Goal: Task Accomplishment & Management: Manage account settings

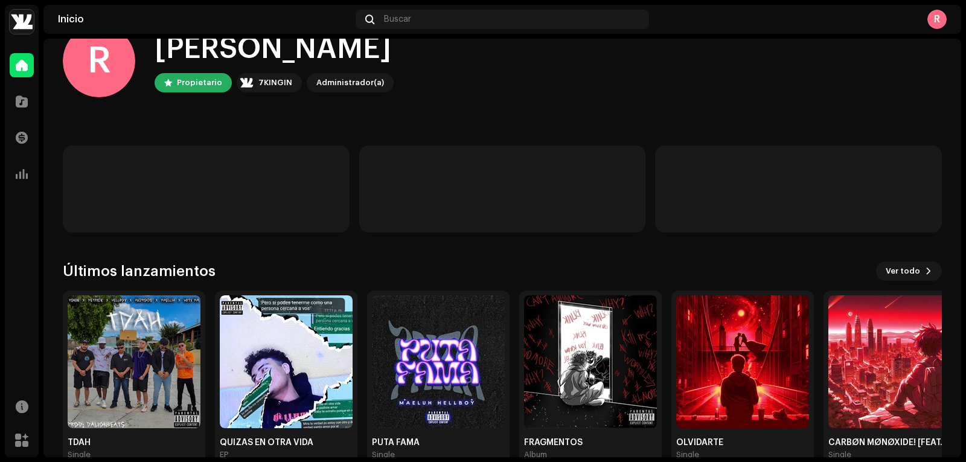
scroll to position [60, 0]
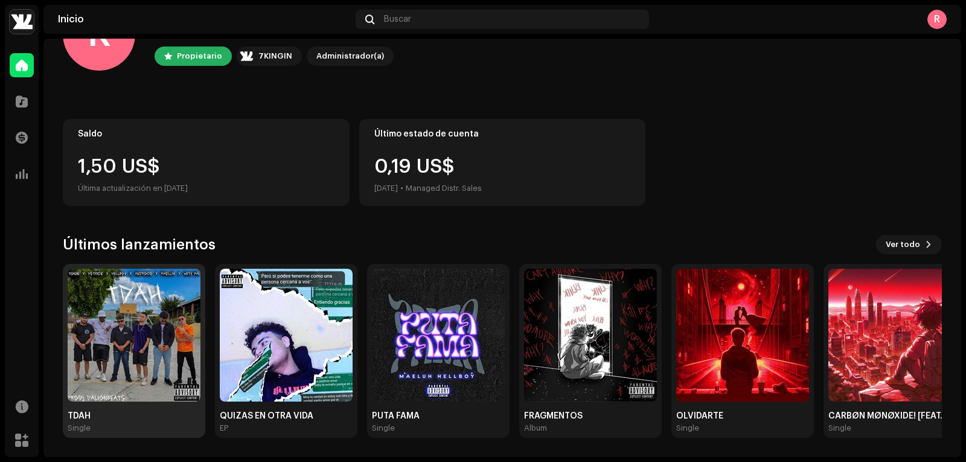
drag, startPoint x: 141, startPoint y: 361, endPoint x: 187, endPoint y: 335, distance: 52.5
click at [141, 360] on img at bounding box center [134, 335] width 133 height 133
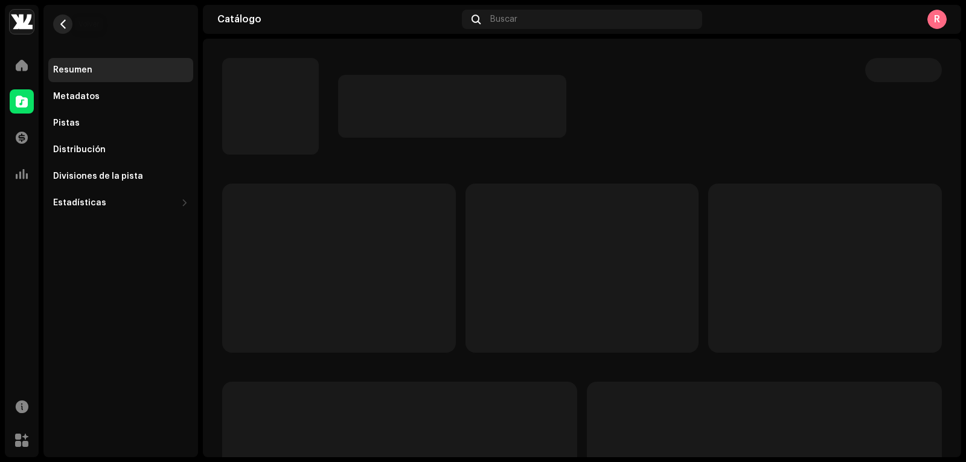
click at [57, 19] on button "button" at bounding box center [62, 23] width 19 height 19
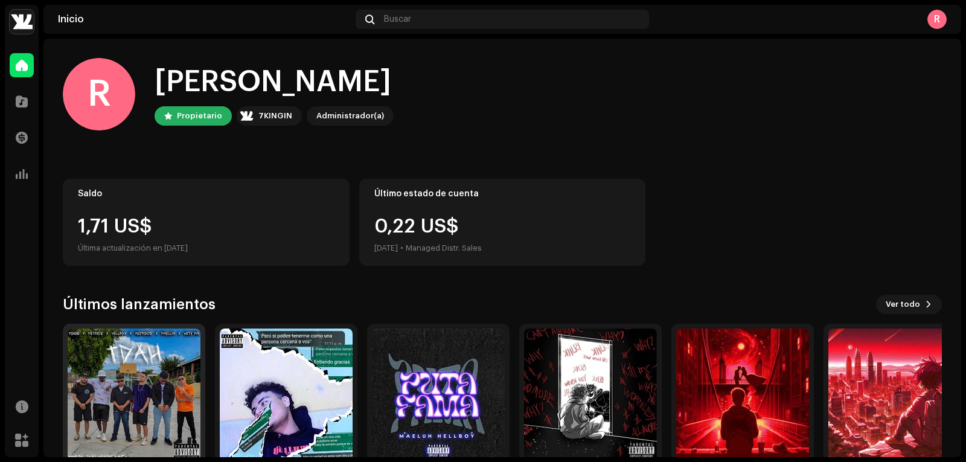
click at [157, 382] on img at bounding box center [134, 394] width 133 height 133
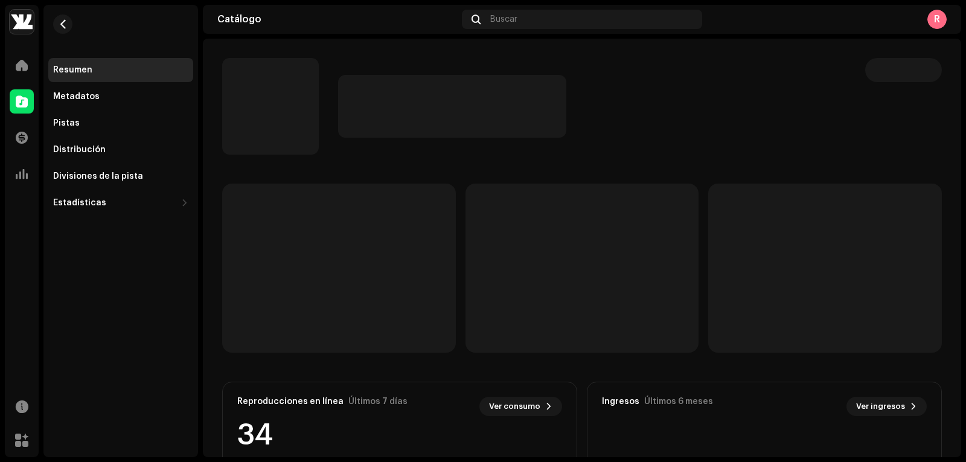
click at [941, 20] on div "R" at bounding box center [936, 19] width 19 height 19
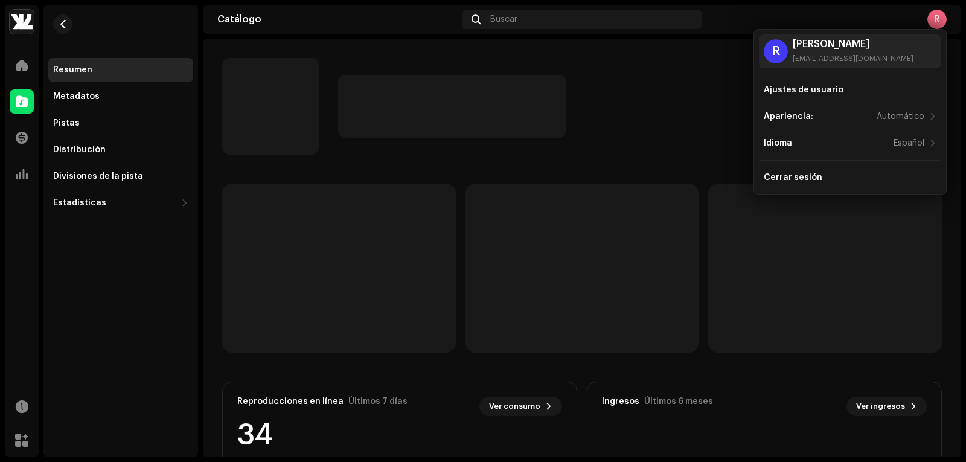
click at [941, 20] on div "R" at bounding box center [936, 19] width 19 height 19
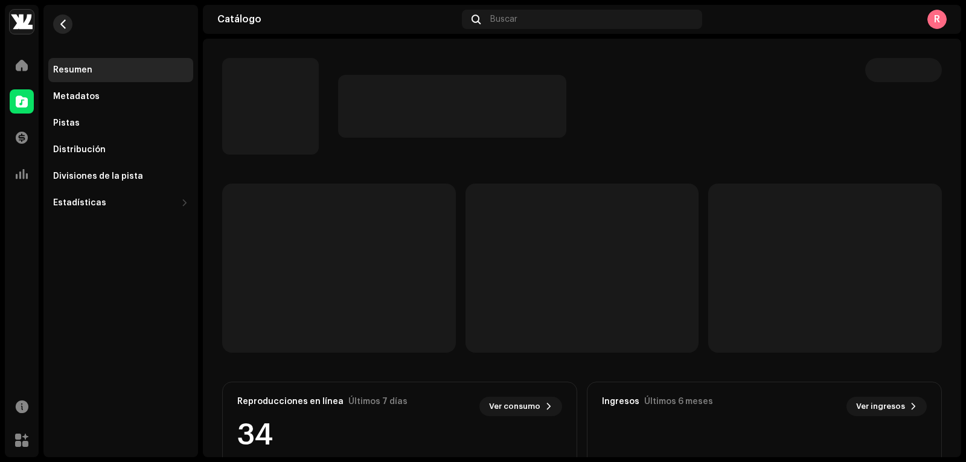
click at [60, 19] on button "button" at bounding box center [62, 23] width 19 height 19
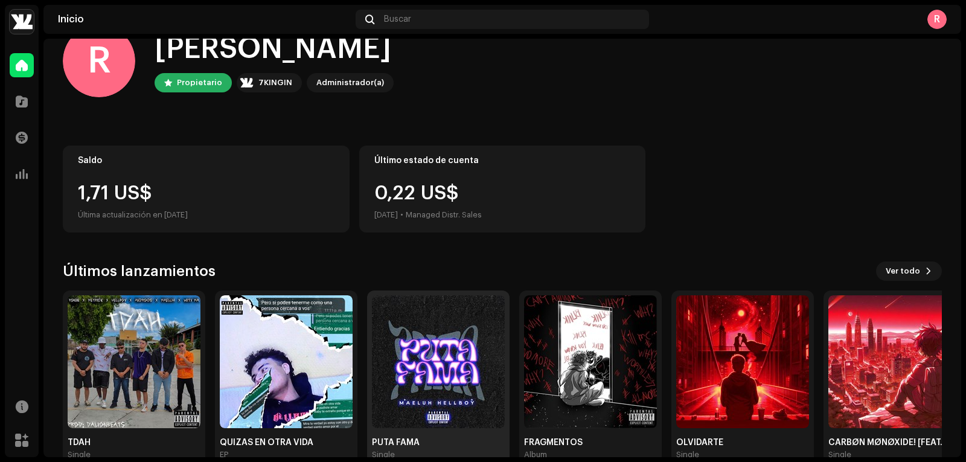
scroll to position [60, 0]
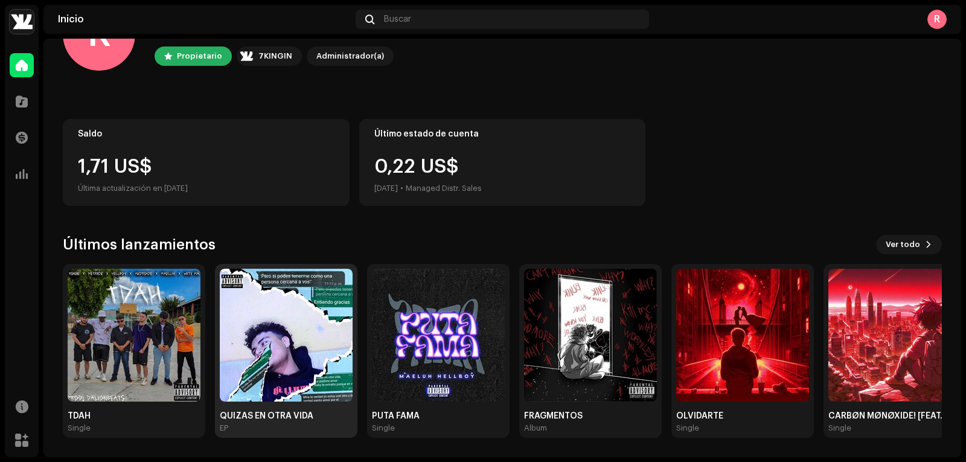
drag, startPoint x: 123, startPoint y: 289, endPoint x: 248, endPoint y: 264, distance: 126.8
click at [123, 289] on img at bounding box center [134, 335] width 133 height 133
click at [943, 18] on div "R" at bounding box center [936, 19] width 19 height 19
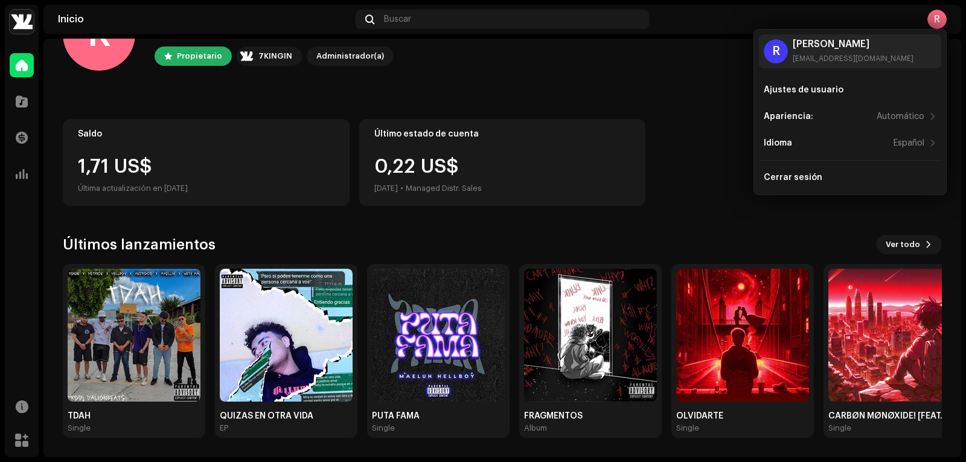
click at [690, 148] on div "Saldo 1,71 US$ Última actualización en [DATE] Último estado de cuenta 0,22 US$ …" at bounding box center [502, 162] width 879 height 87
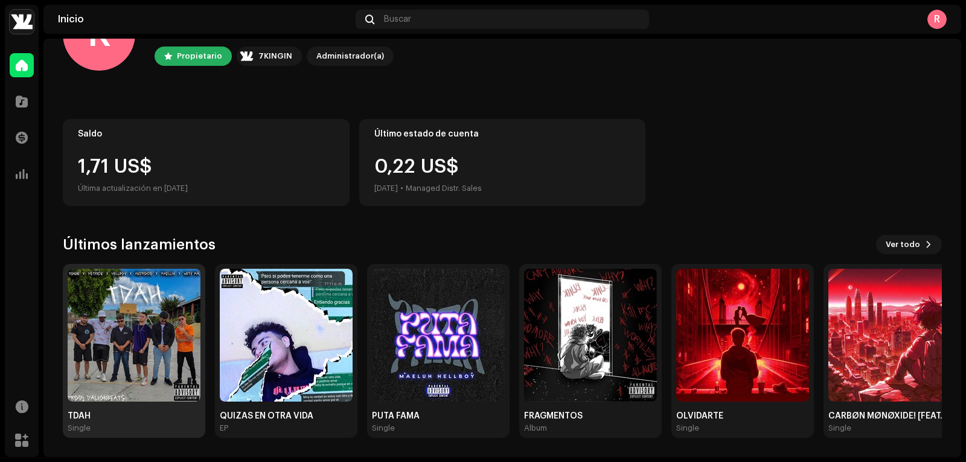
click at [165, 327] on img at bounding box center [134, 335] width 133 height 133
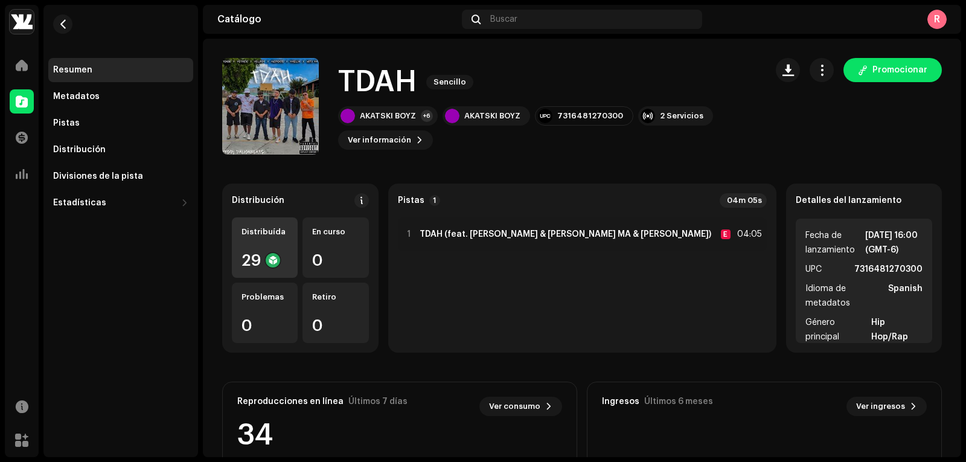
click at [288, 229] on div "Distribuída" at bounding box center [265, 232] width 46 height 10
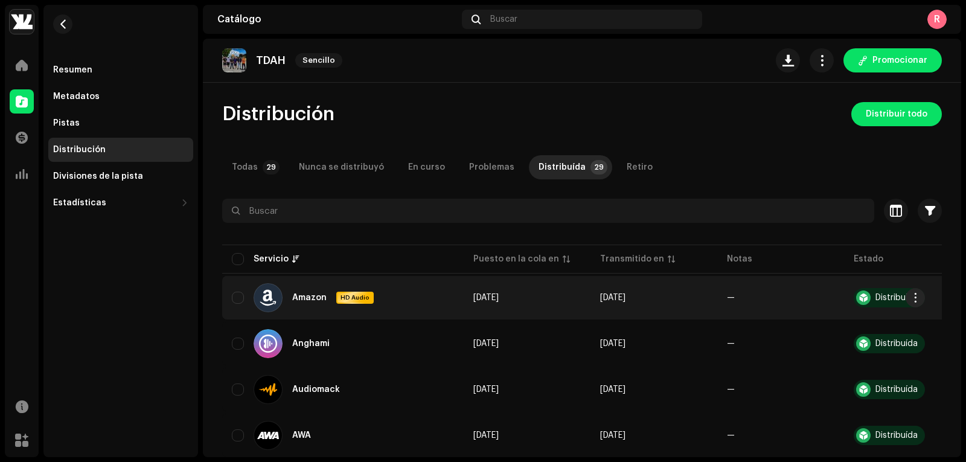
click at [239, 304] on div "Amazon HD Audio" at bounding box center [343, 297] width 222 height 29
click at [450, 297] on div "Amazon HD Audio" at bounding box center [343, 297] width 222 height 29
click at [234, 306] on div "Amazon HD Audio" at bounding box center [343, 297] width 222 height 29
click at [239, 299] on input "checkbox" at bounding box center [238, 298] width 12 height 12
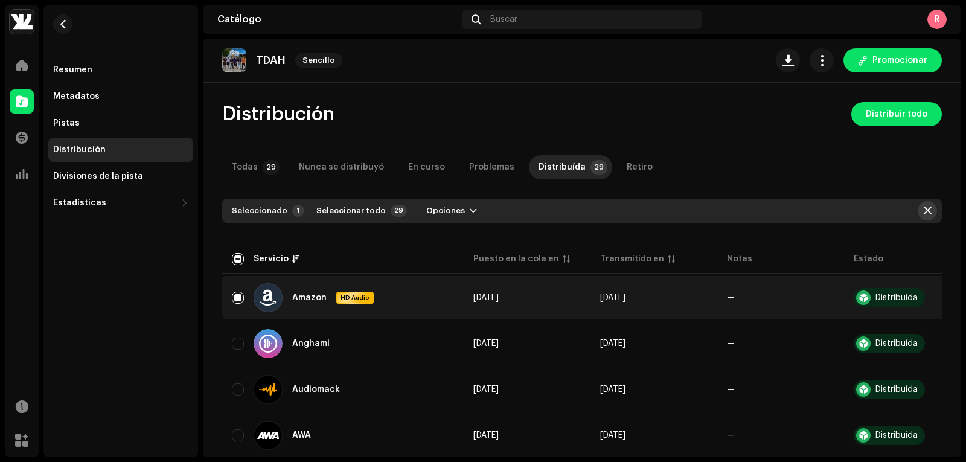
click at [924, 209] on span "button" at bounding box center [928, 211] width 8 height 10
checkbox input "false"
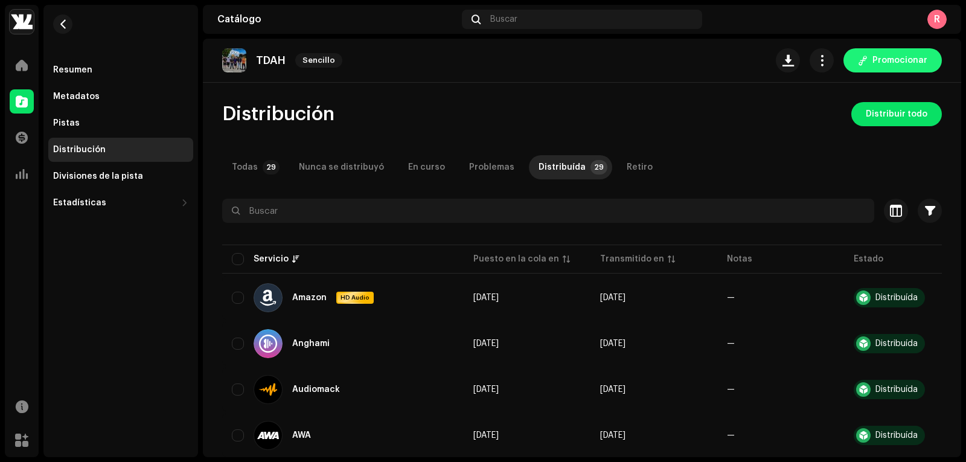
click at [890, 57] on span "Promocionar" at bounding box center [900, 60] width 55 height 24
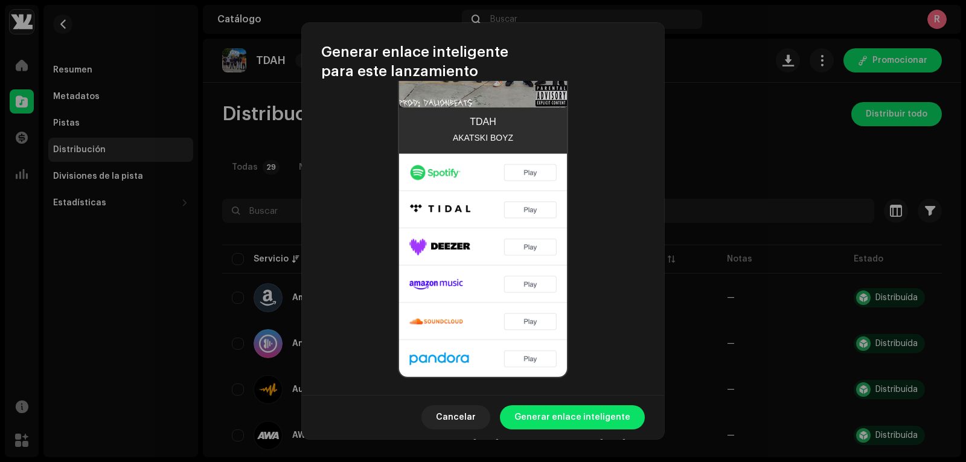
scroll to position [429, 0]
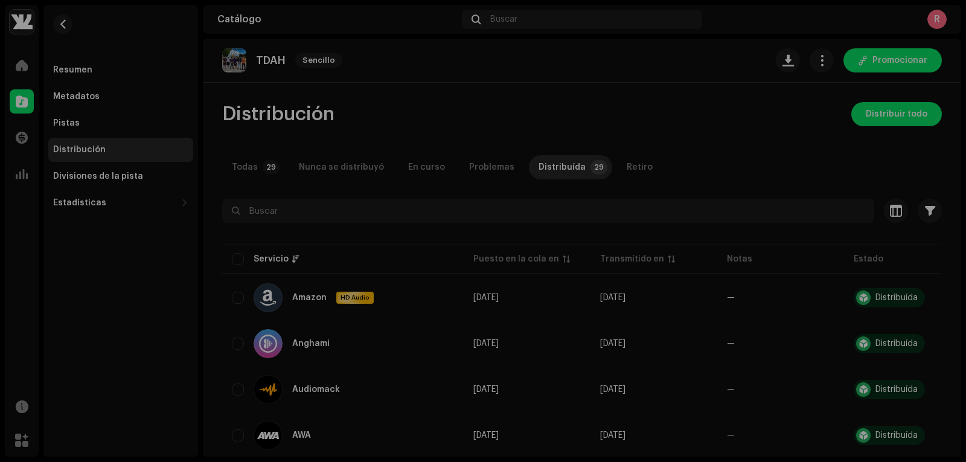
click at [836, 278] on div "Generar enlace inteligente para este lanzamiento Un enlace inteligente simplifi…" at bounding box center [483, 231] width 966 height 462
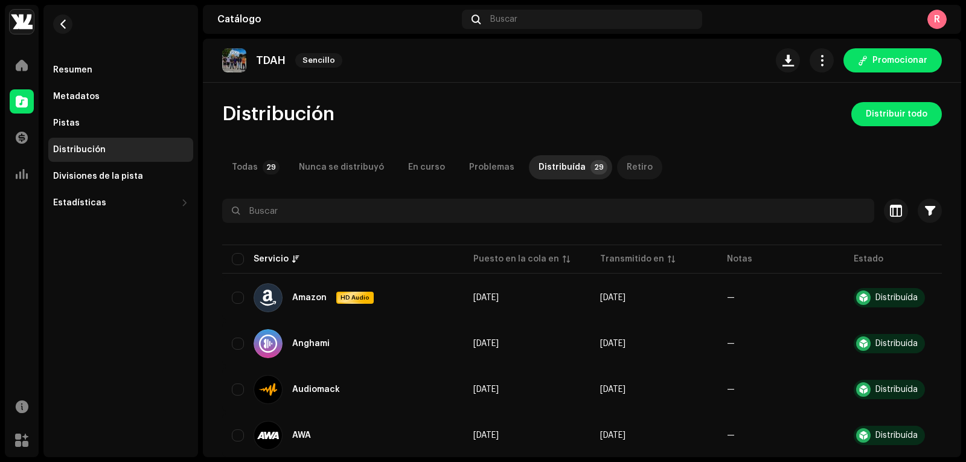
click at [627, 171] on div "Retiro" at bounding box center [640, 167] width 26 height 24
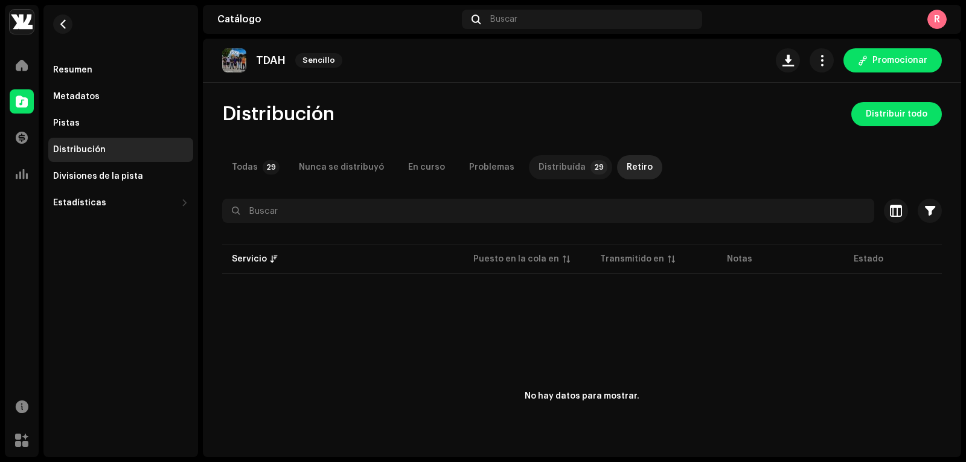
click at [556, 175] on div "Distribuída" at bounding box center [562, 167] width 47 height 24
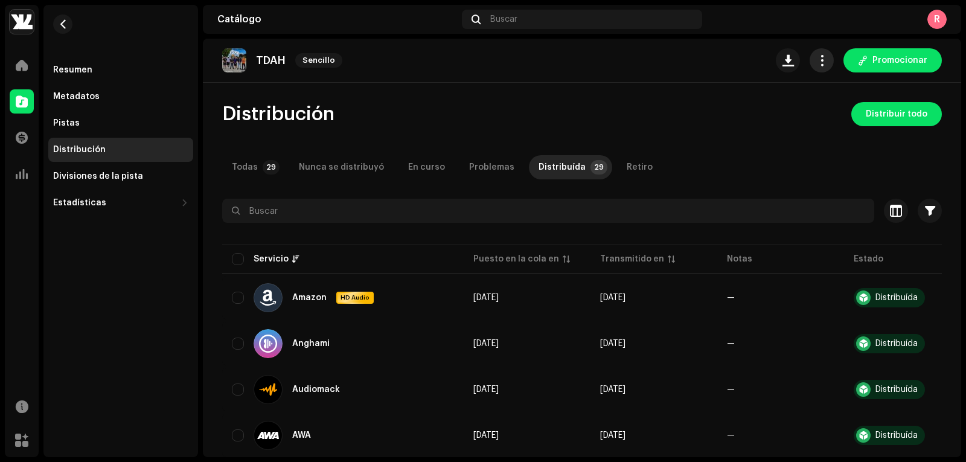
click at [818, 69] on button "button" at bounding box center [822, 60] width 24 height 24
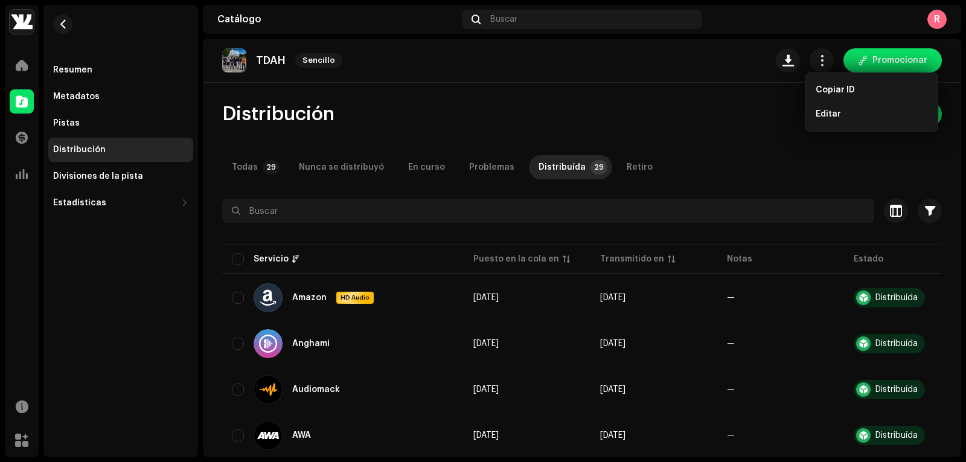
click at [775, 112] on div "Distribución Distribuir todo" at bounding box center [582, 114] width 720 height 24
